Goal: Information Seeking & Learning: Find specific fact

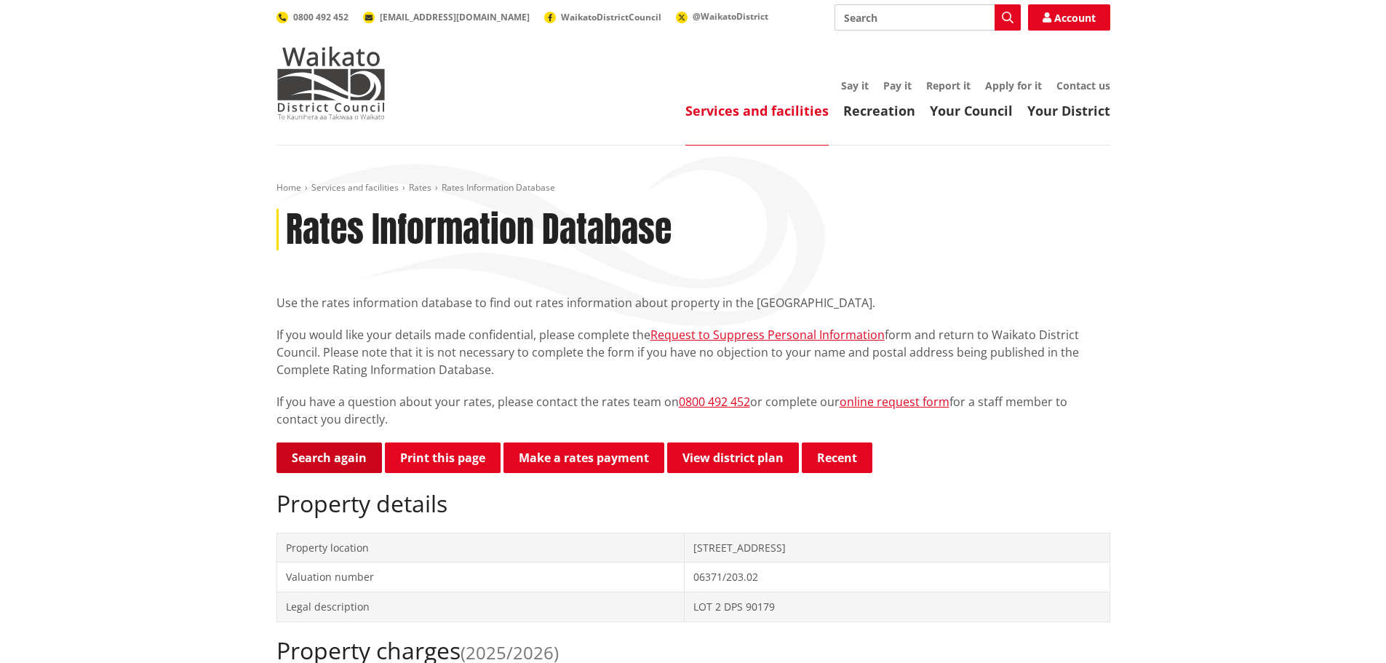
click at [307, 453] on link "Search again" at bounding box center [328, 457] width 105 height 31
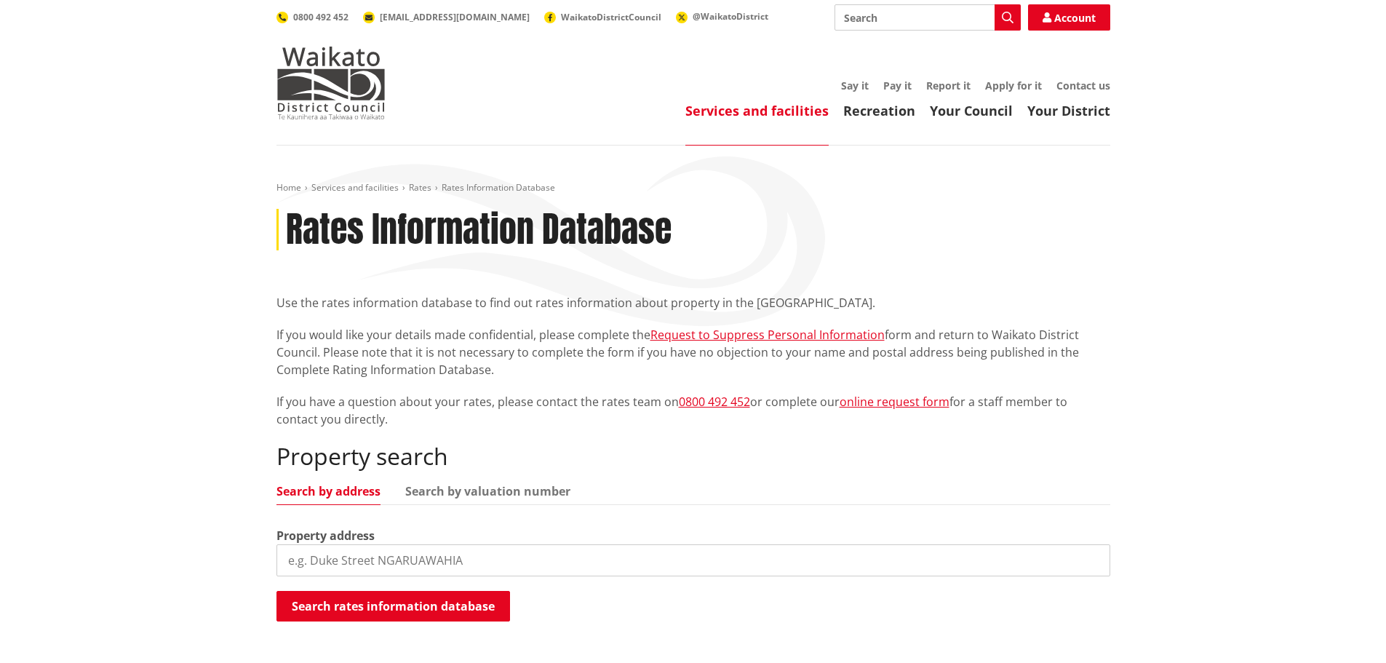
click at [330, 560] on input "search" at bounding box center [693, 560] width 834 height 32
type input "5 robert street"
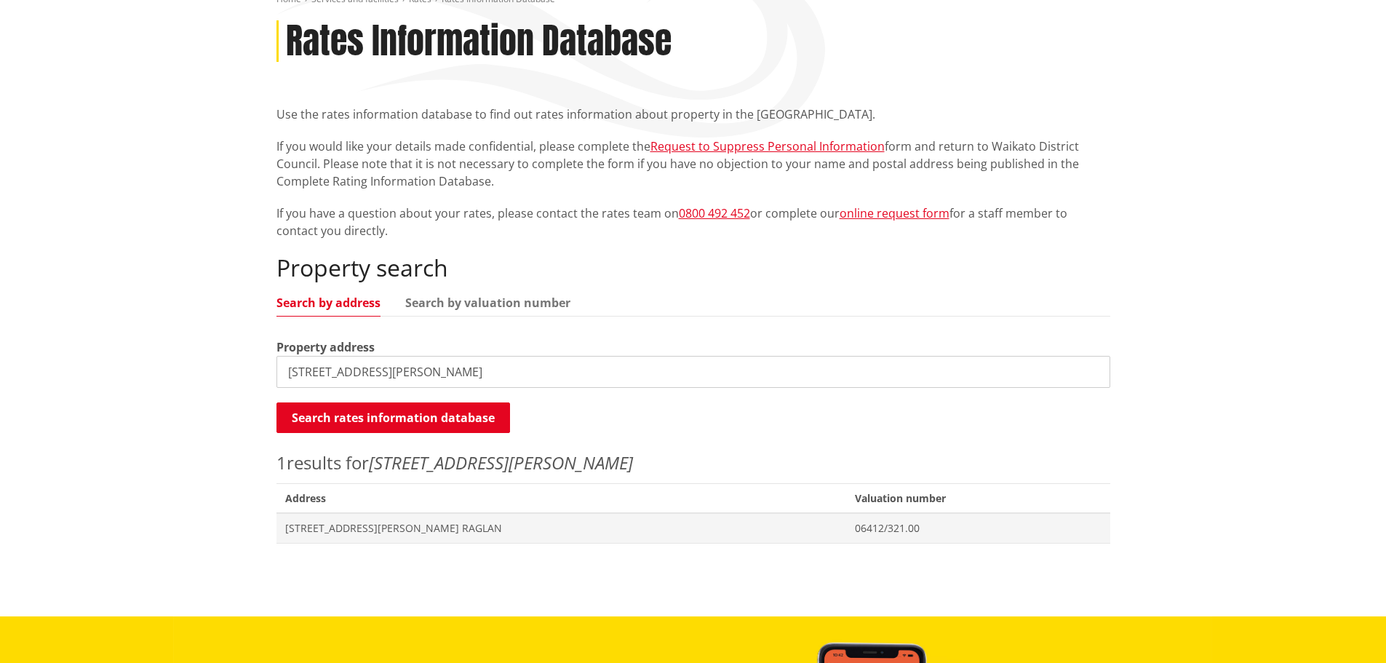
scroll to position [218, 0]
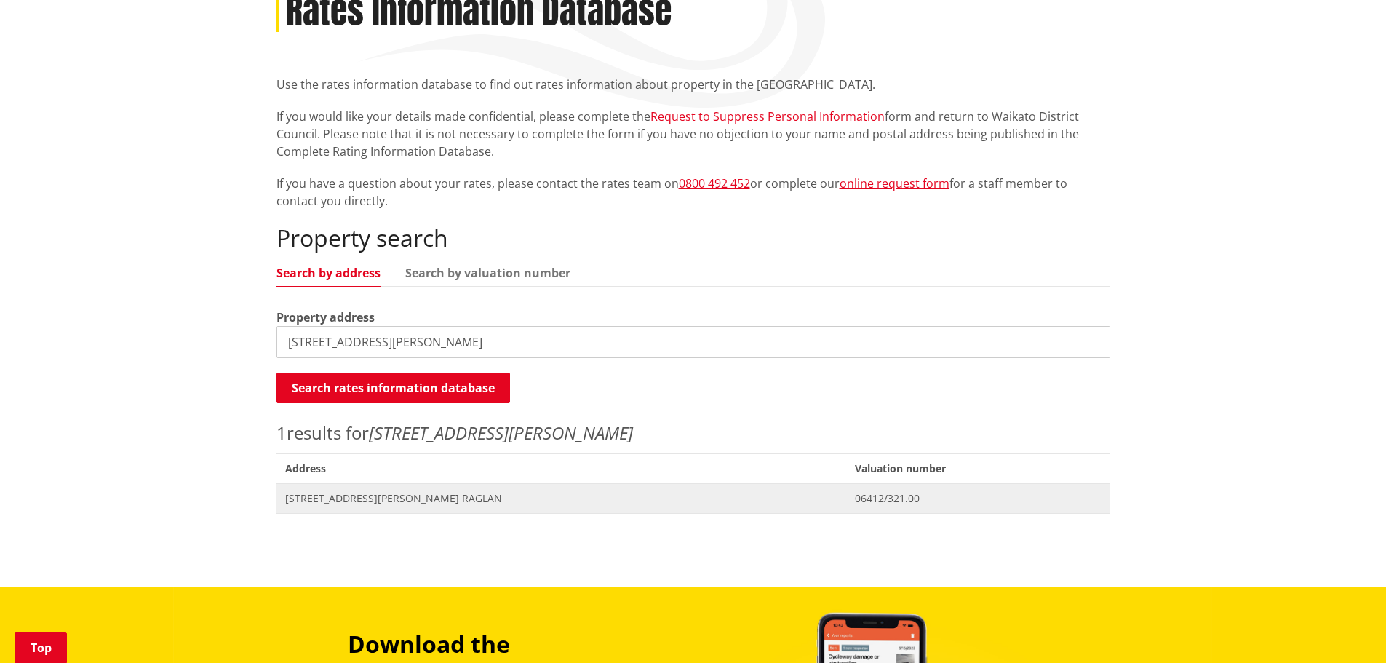
click at [387, 494] on span "5 Robert Street RAGLAN" at bounding box center [561, 498] width 552 height 15
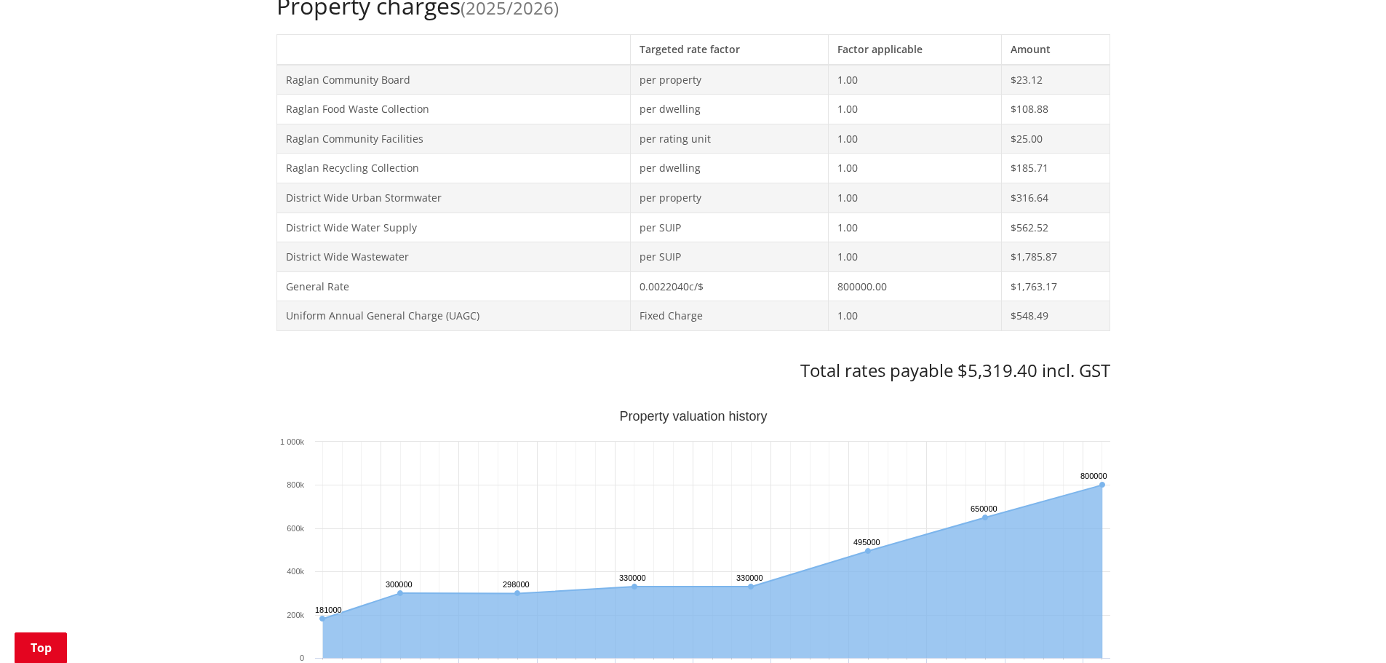
scroll to position [655, 0]
